Goal: Transaction & Acquisition: Subscribe to service/newsletter

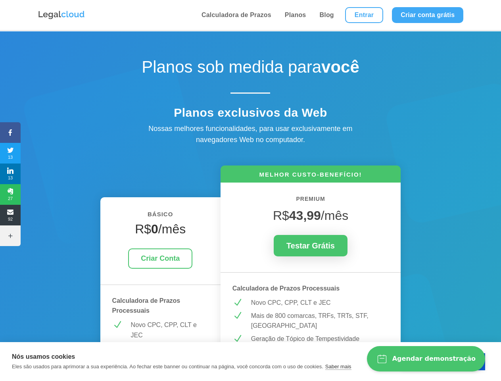
click at [10, 132] on icon at bounding box center [10, 132] width 21 height 6
click at [10, 153] on span "13" at bounding box center [10, 153] width 21 height 13
click at [10, 174] on span "13" at bounding box center [10, 173] width 21 height 13
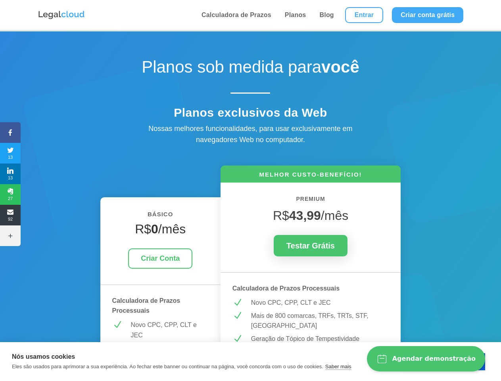
click at [10, 194] on span "27" at bounding box center [10, 194] width 21 height 13
click at [10, 215] on span "92" at bounding box center [10, 215] width 21 height 13
click at [10, 236] on icon at bounding box center [10, 235] width 21 height 6
